Goal: Feedback & Contribution: Submit feedback/report problem

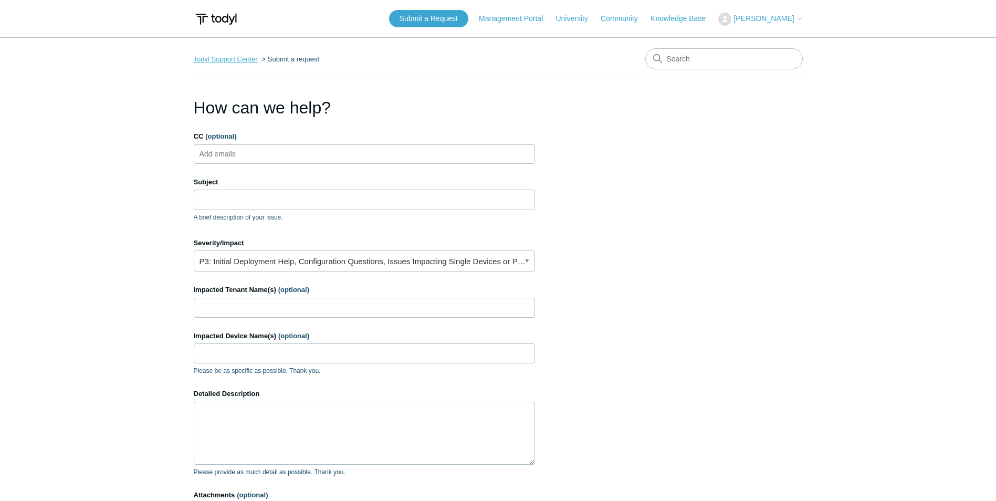
click at [246, 62] on link "Todyl Support Center" at bounding box center [226, 59] width 64 height 8
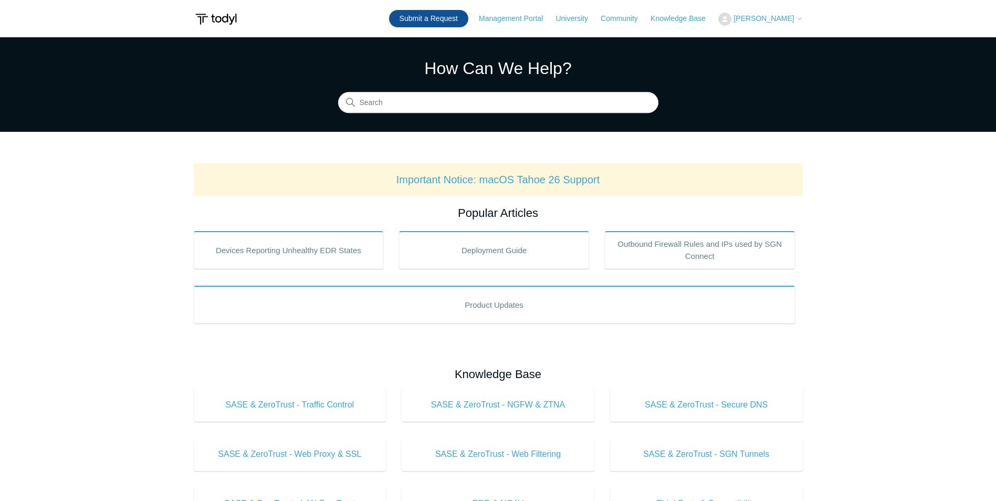
click at [448, 22] on link "Submit a Request" at bounding box center [428, 18] width 79 height 17
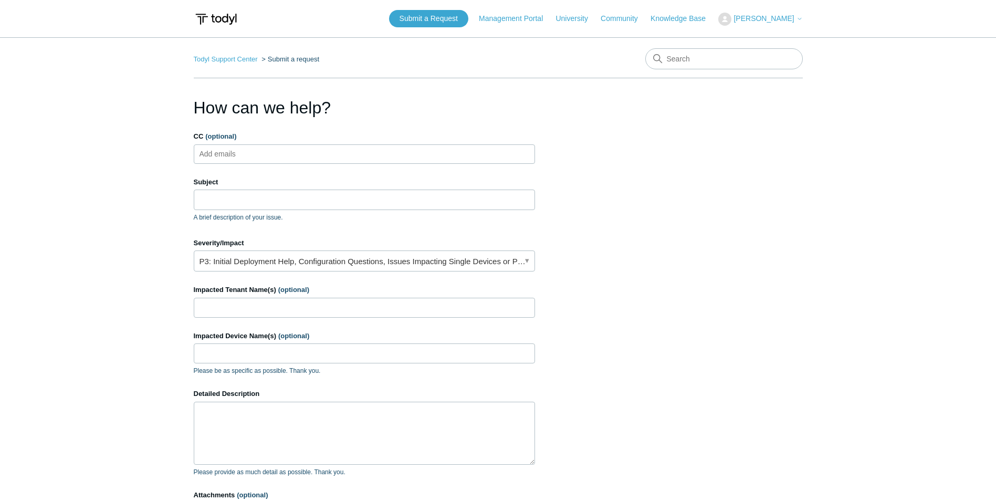
drag, startPoint x: 263, startPoint y: 144, endPoint x: 261, endPoint y: 156, distance: 12.7
click at [261, 150] on ul "Add emails" at bounding box center [364, 153] width 341 height 19
click at [240, 153] on input "CC (optional)" at bounding box center [226, 154] width 62 height 16
type input "dprisacaru@aegisitsolutions.net"
click at [320, 204] on input "Subject" at bounding box center [364, 199] width 341 height 20
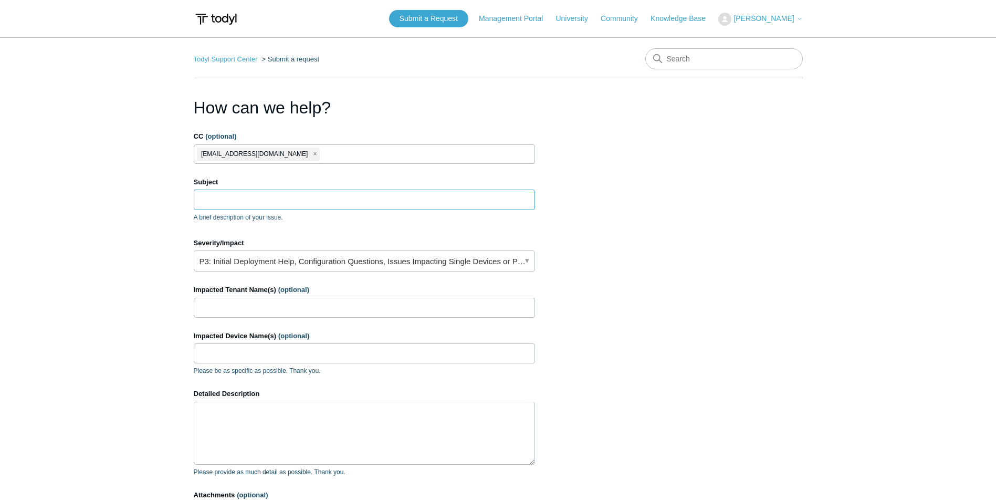
click at [309, 199] on input "Subject" at bounding box center [364, 199] width 341 height 20
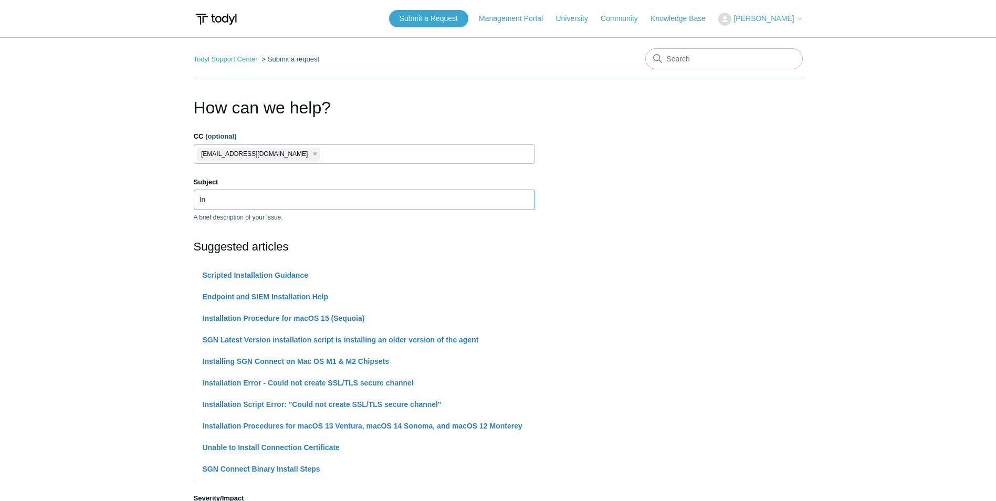
type input "I"
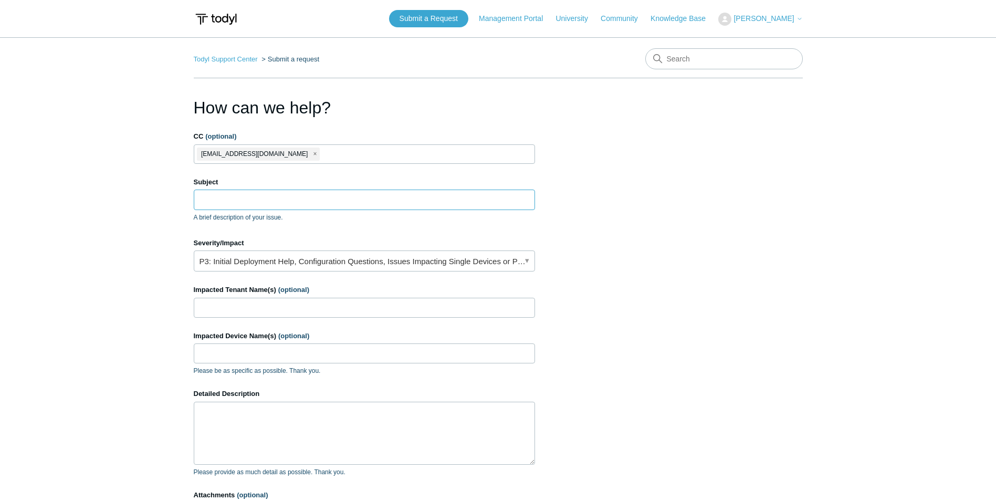
type input "I"
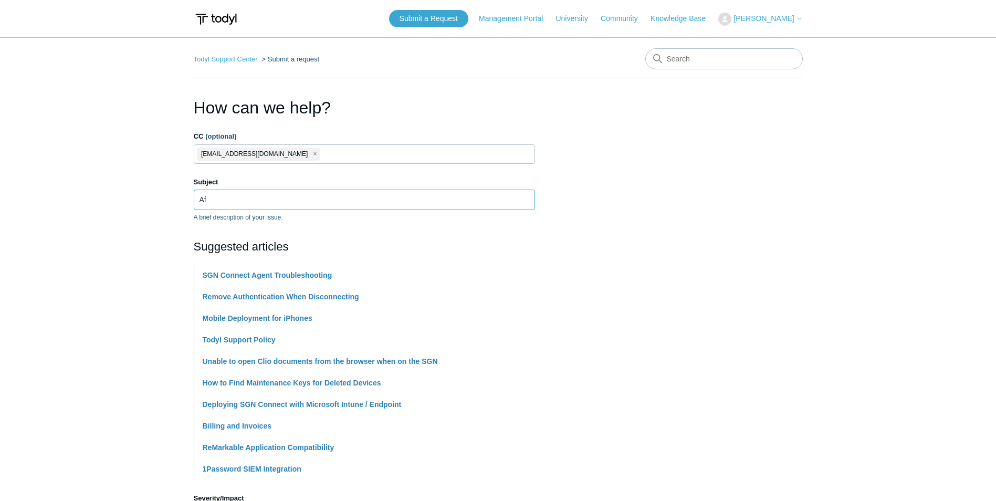
type input "A"
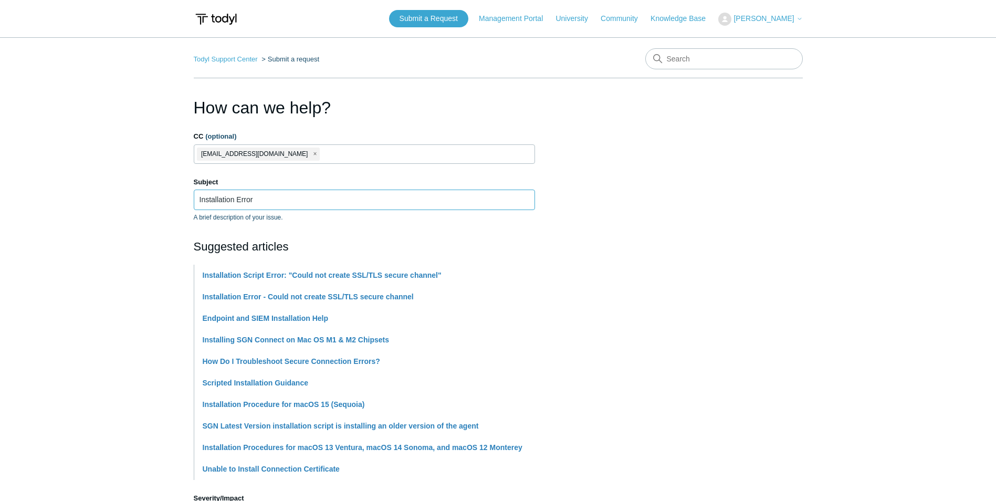
drag, startPoint x: 307, startPoint y: 199, endPoint x: 236, endPoint y: 200, distance: 70.9
click at [236, 200] on input "Installation Error" at bounding box center [364, 199] width 341 height 20
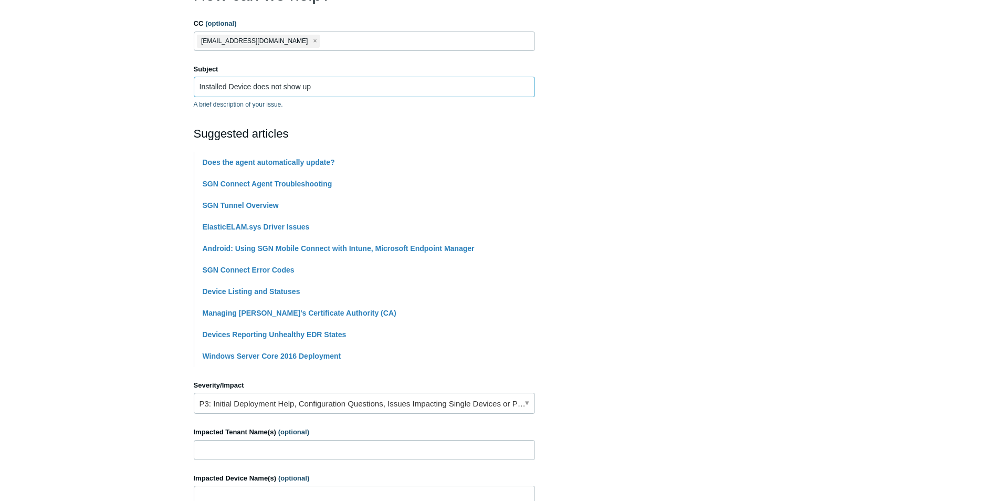
scroll to position [262, 0]
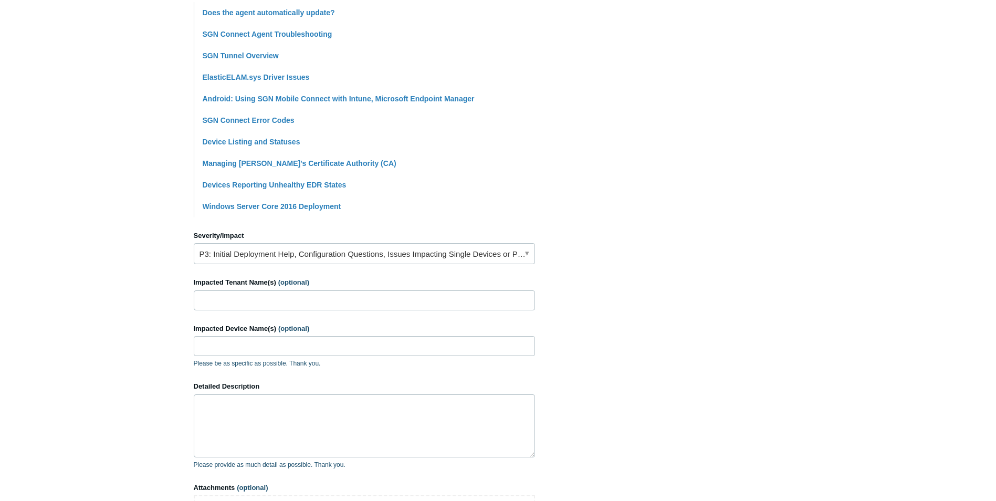
type input "Installed Device does not show up"
click at [246, 298] on input "Impacted Tenant Name(s) (optional)" at bounding box center [364, 300] width 341 height 20
type input "[PERSON_NAME] (IBCPA)"
click at [215, 344] on input "Impacted Device Name(s) (optional)" at bounding box center [364, 346] width 341 height 20
paste input "LAPTOP-399R1H3N"
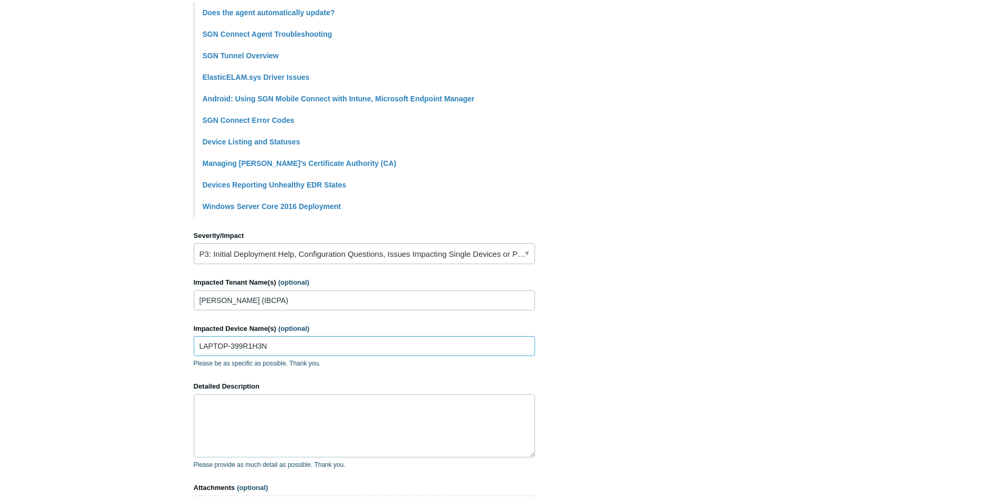
type input "LAPTOP-399R1H3N"
click at [256, 412] on textarea "Detailed Description" at bounding box center [364, 425] width 341 height 63
click at [279, 420] on textarea "I had tried to install the agent on the machine. It gives me a successfull inst…" at bounding box center [364, 425] width 341 height 63
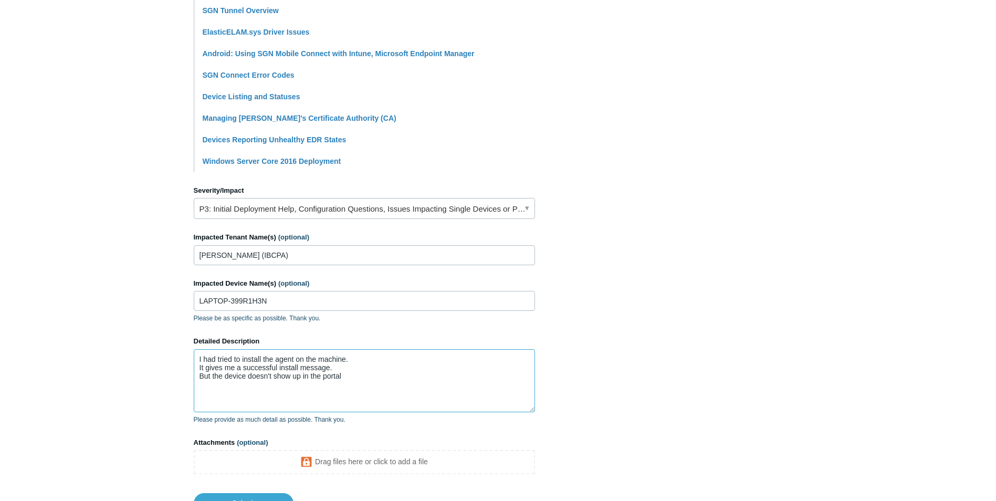
scroll to position [315, 0]
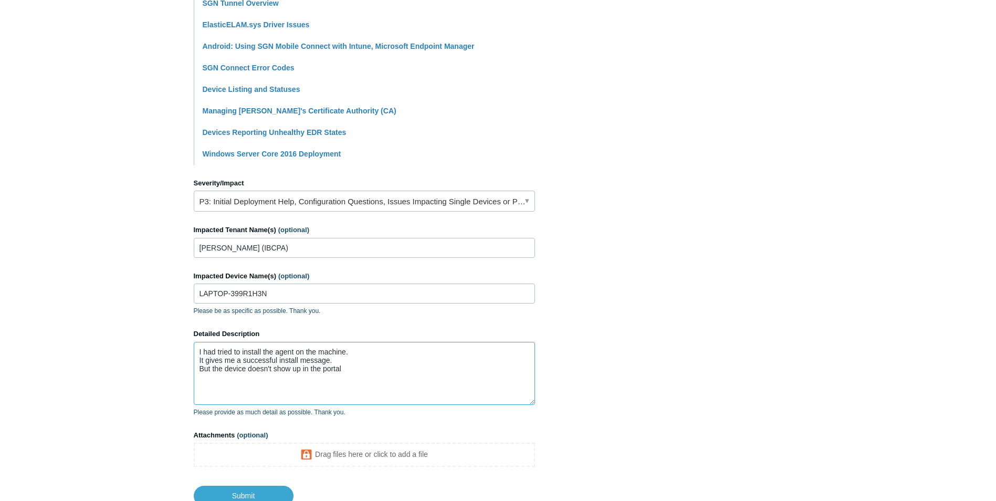
click at [226, 385] on textarea "I had tried to install the agent on the machine. It gives me a successful insta…" at bounding box center [364, 373] width 341 height 63
click at [303, 388] on textarea "I had tried to install the agent on the machine. It gives me a successful insta…" at bounding box center [364, 373] width 341 height 63
click at [325, 393] on textarea "I had tried to install the agent on the machine. It gives me a successful insta…" at bounding box center [364, 373] width 341 height 63
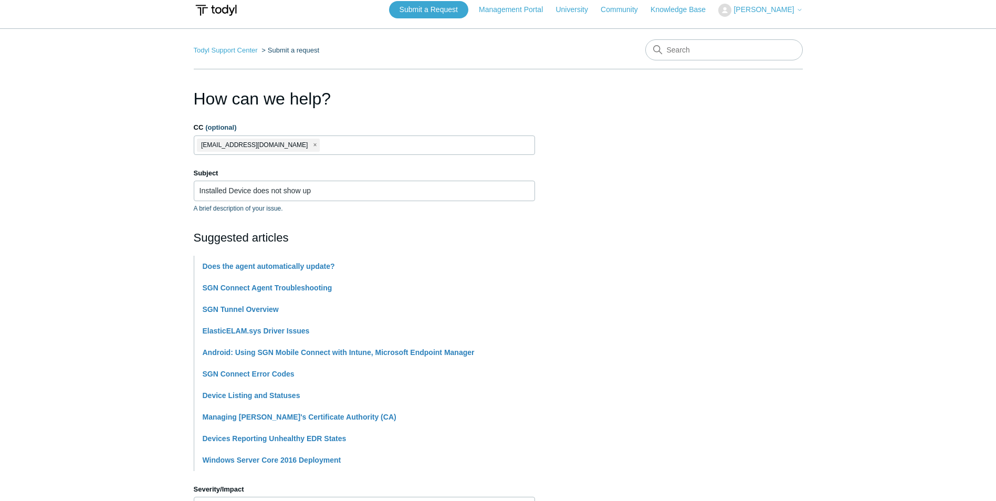
scroll to position [0, 0]
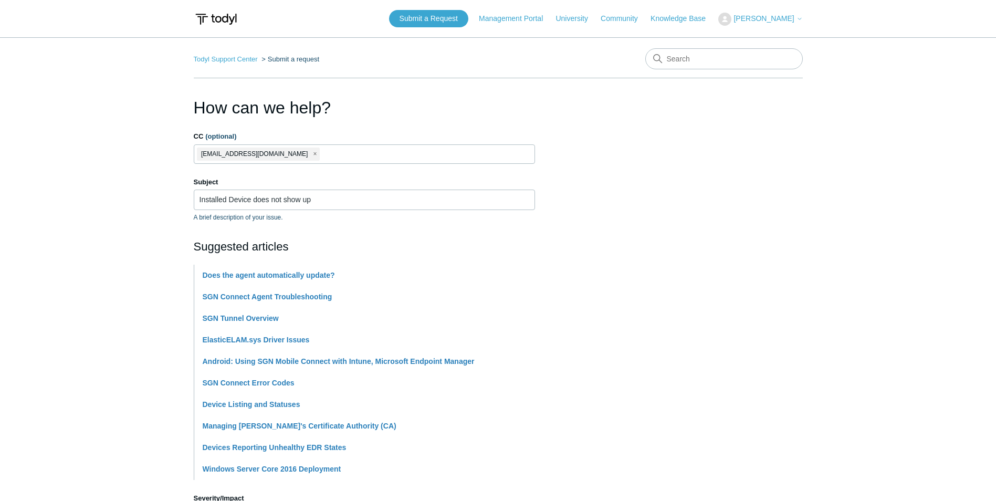
click at [313, 155] on span "close" at bounding box center [315, 154] width 4 height 12
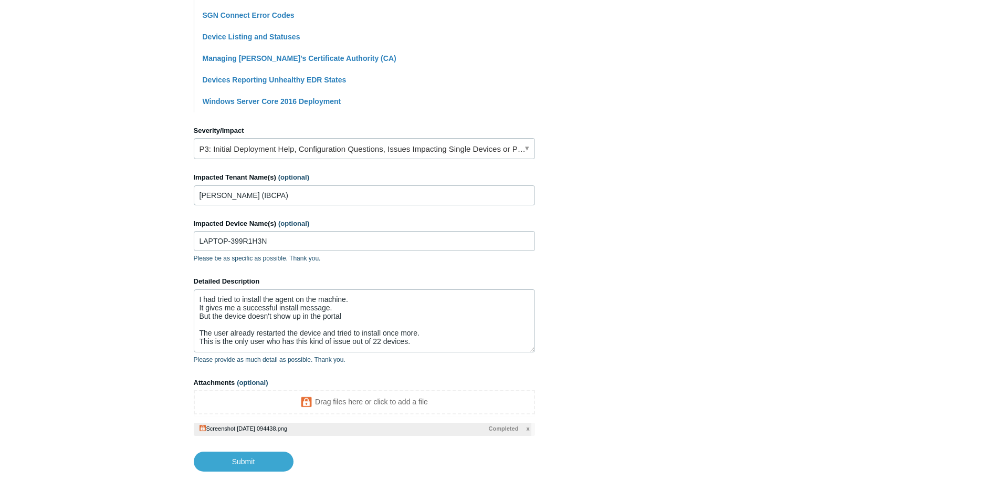
scroll to position [411, 0]
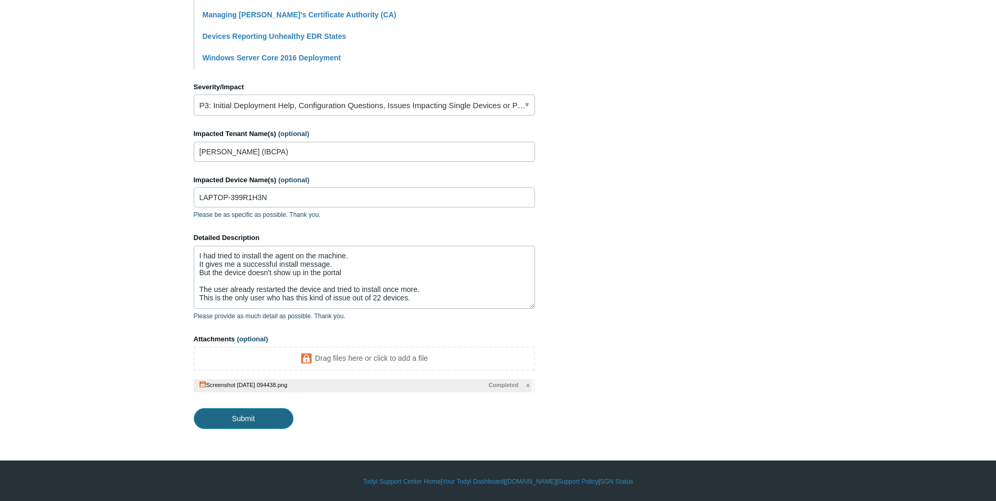
click at [259, 417] on input "Submit" at bounding box center [244, 418] width 100 height 21
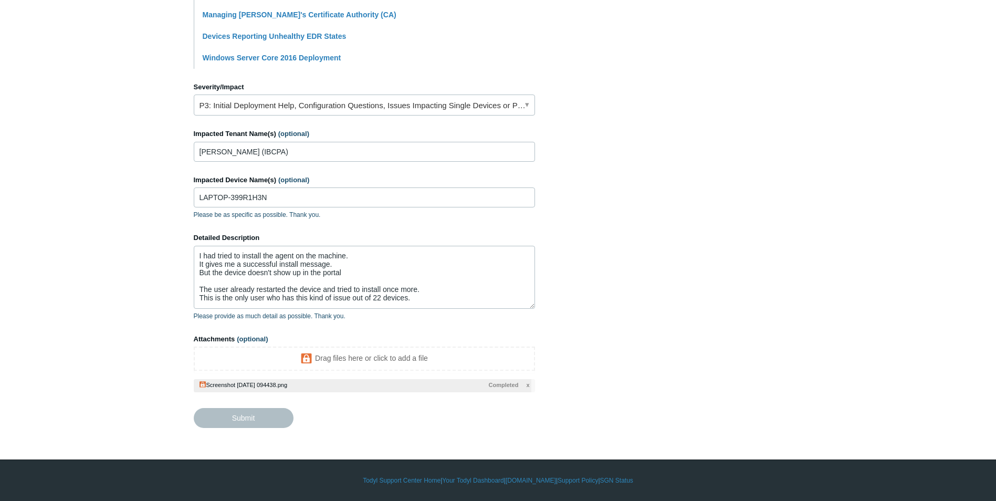
type textarea "I had tried to install the agent on the machine. It gives me a successful insta…"
